Goal: Find specific page/section

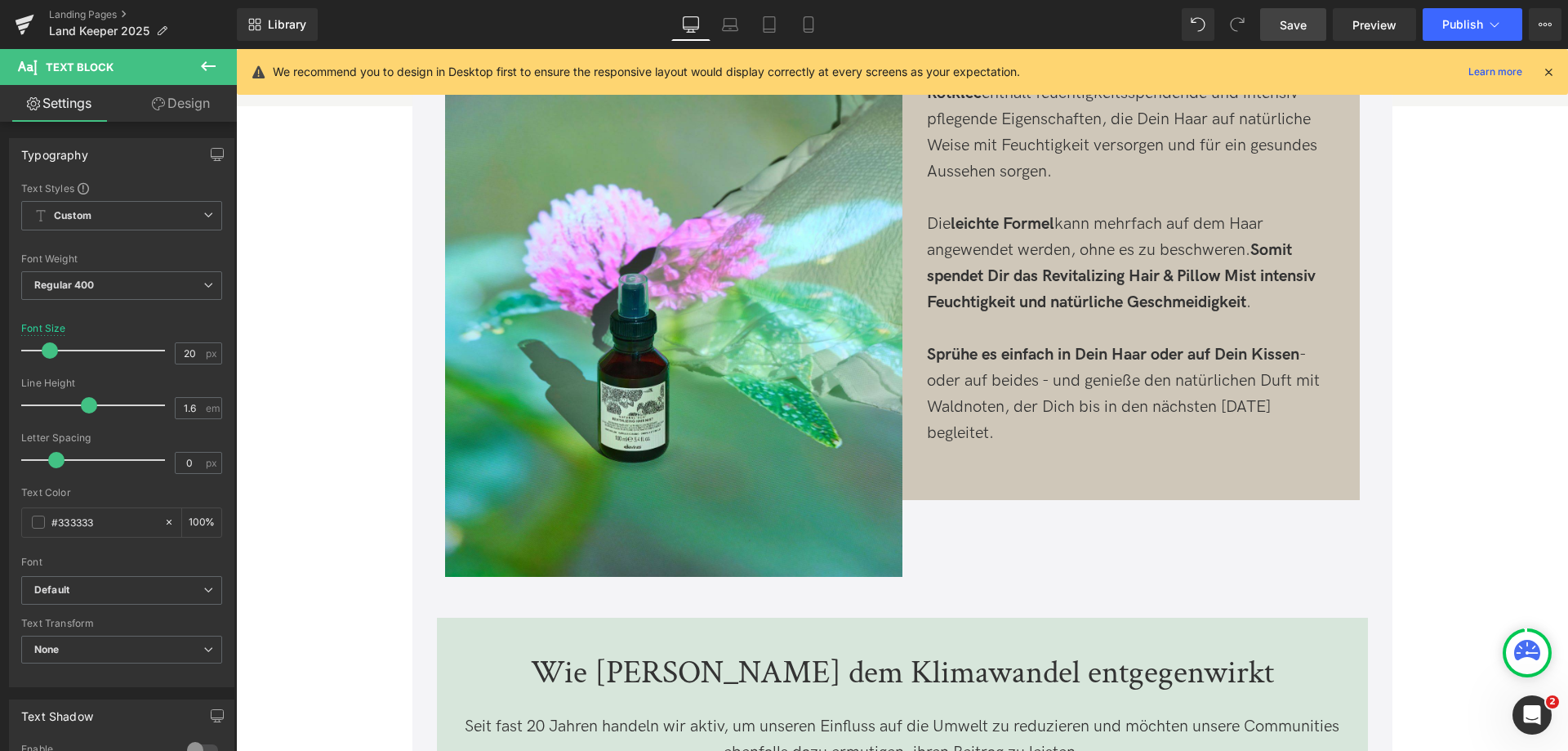
click at [1302, 32] on span "Save" at bounding box center [1294, 24] width 27 height 17
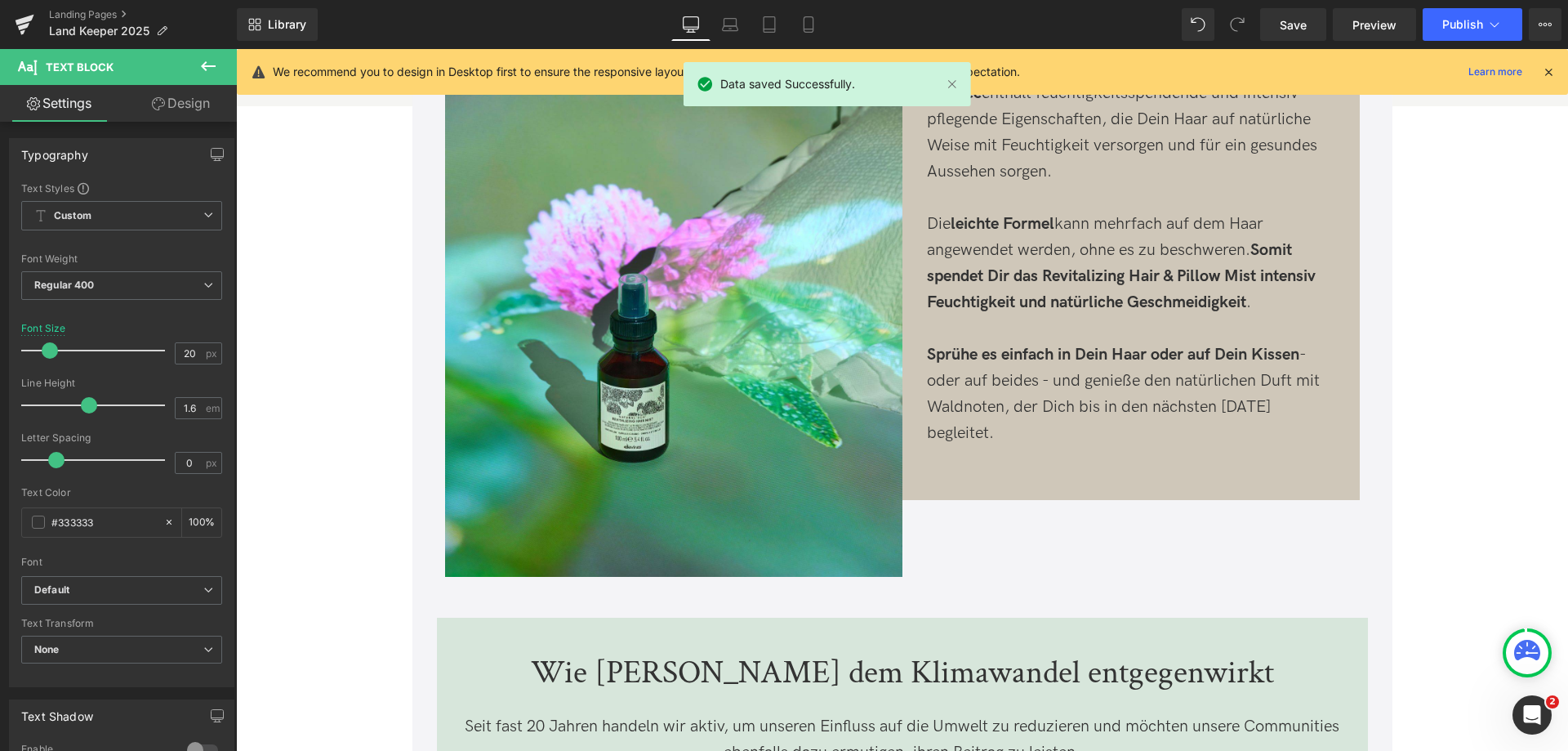
click at [88, 6] on div "Landing Pages Land Keeper 2025" at bounding box center [118, 24] width 237 height 49
click at [88, 14] on link "Landing Pages" at bounding box center [143, 14] width 188 height 13
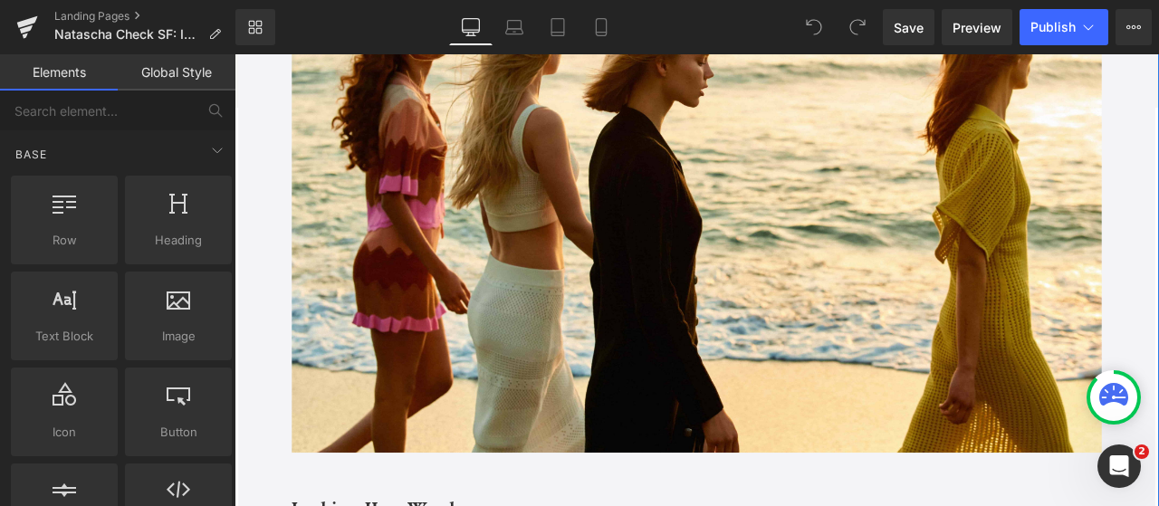
scroll to position [3502, 0]
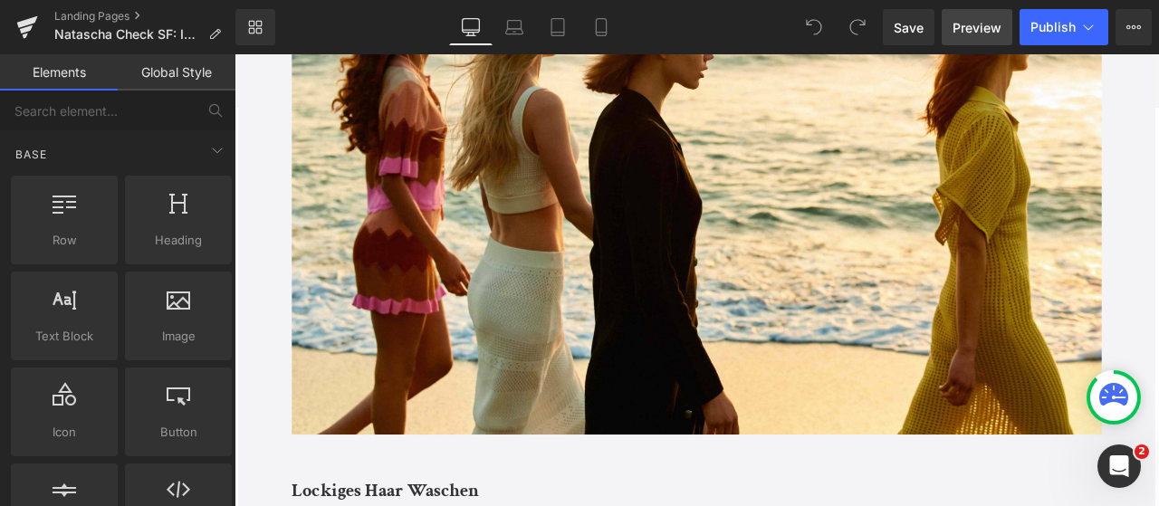
click at [976, 14] on link "Preview" at bounding box center [977, 27] width 71 height 36
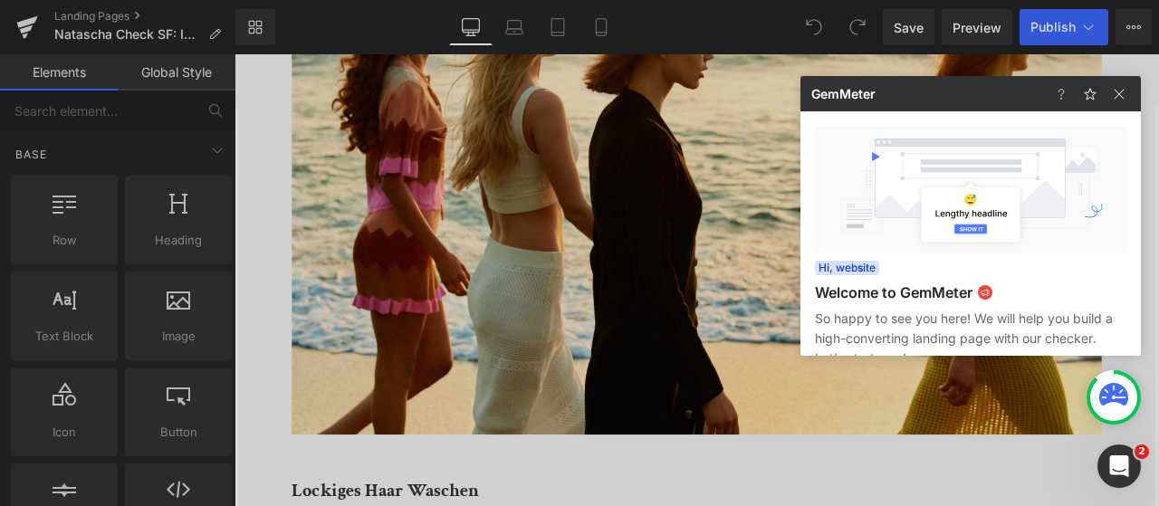
click at [130, 16] on div at bounding box center [579, 253] width 1159 height 506
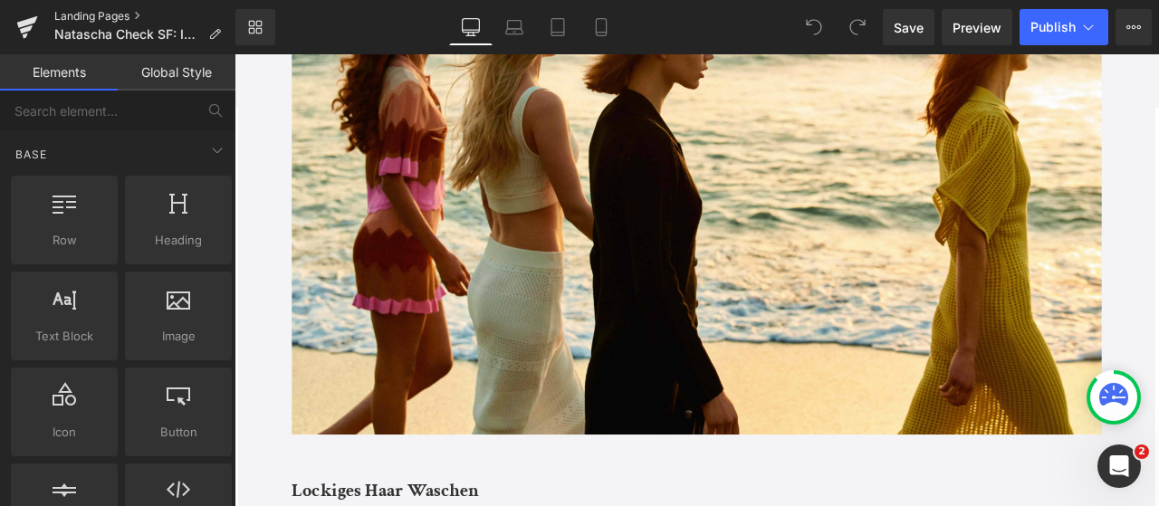
click at [120, 15] on link "Landing Pages" at bounding box center [144, 16] width 181 height 14
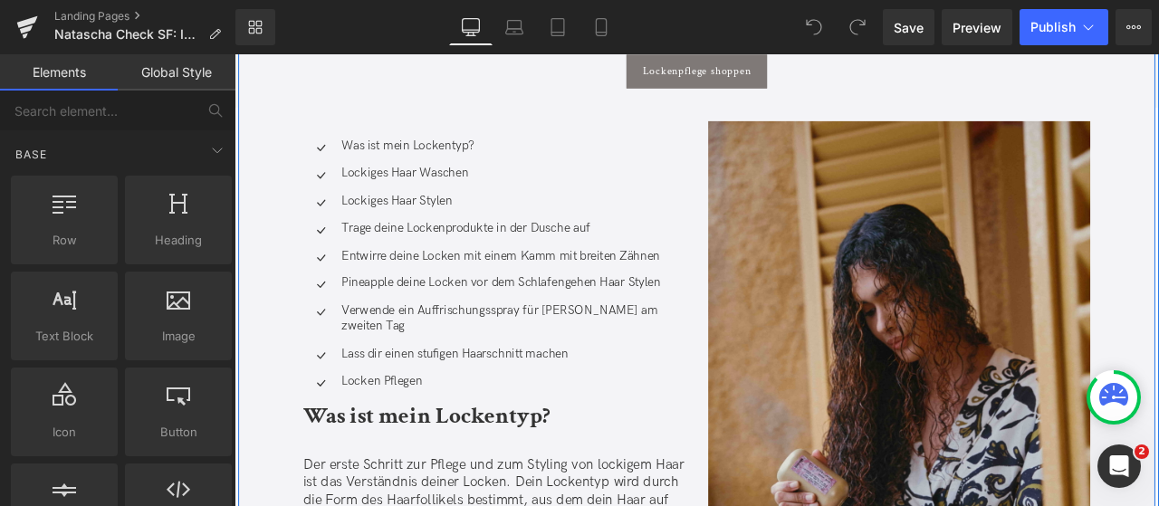
scroll to position [415, 0]
